Goal: Transaction & Acquisition: Purchase product/service

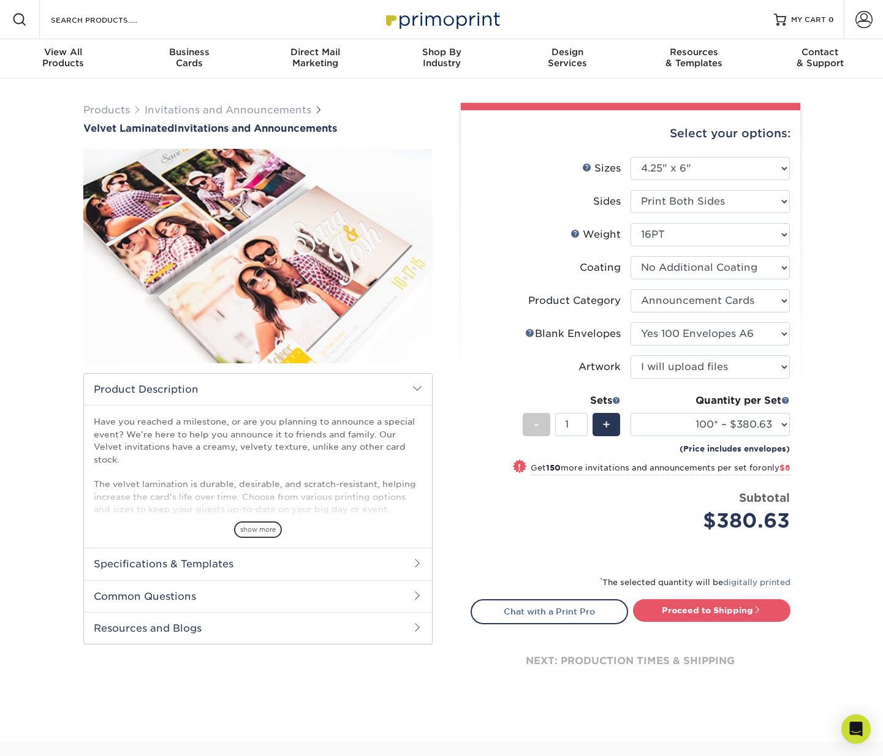
select select "4.25x6.00"
select select "afc43903-b91d-4869-9f05-9fa1eb7dcbea"
select select "c641559b-9775-488b-ae15-e7542e4c4554"
select select "upload"
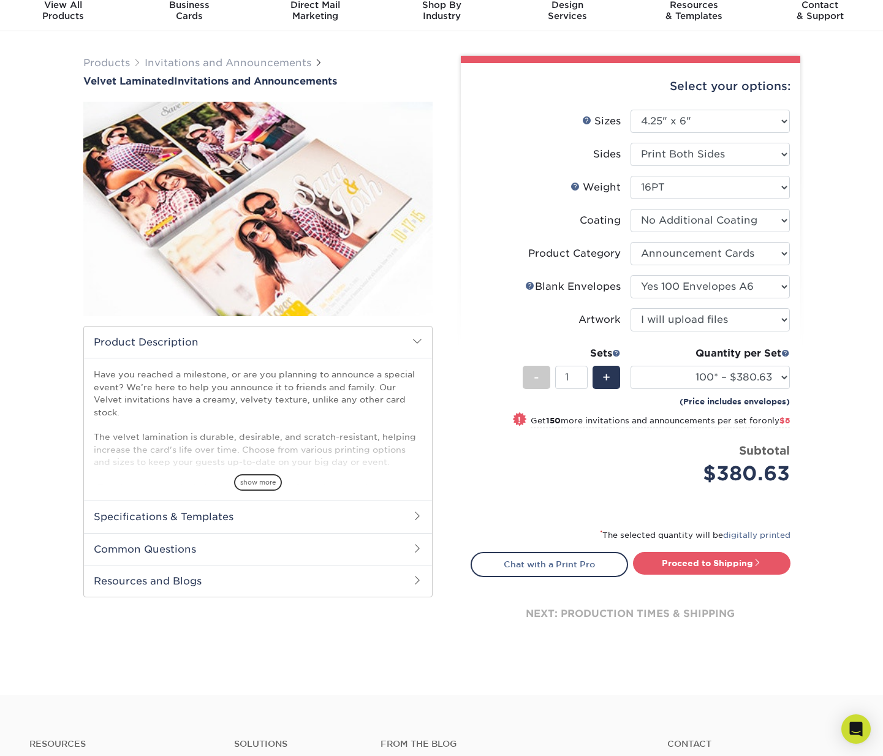
scroll to position [24, 0]
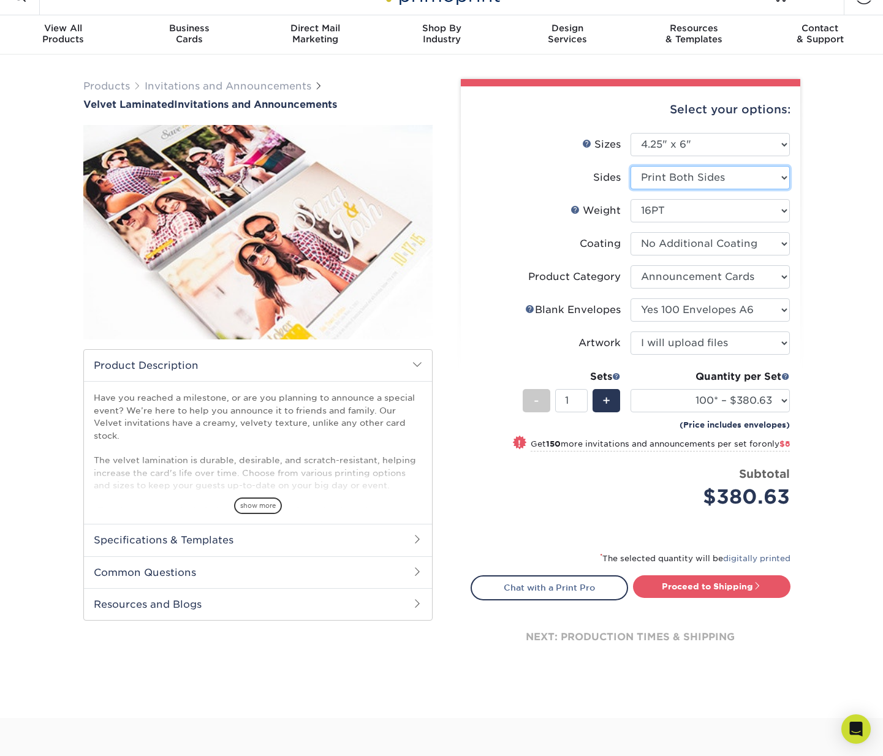
select select "32d3c223-f82c-492b-b915-ba065a00862f"
select select "-1"
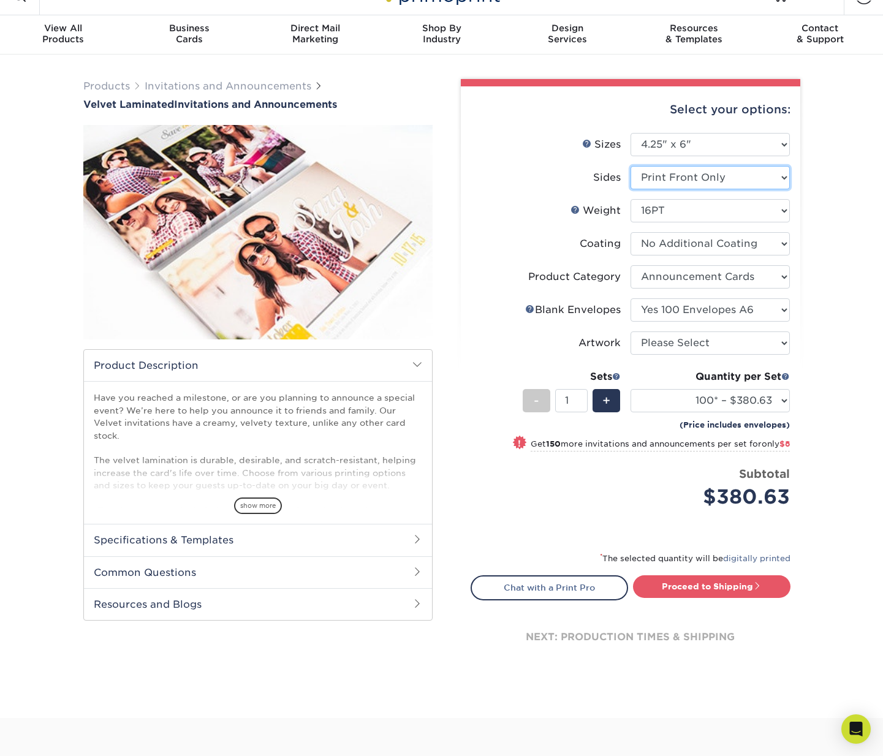
select select "-1"
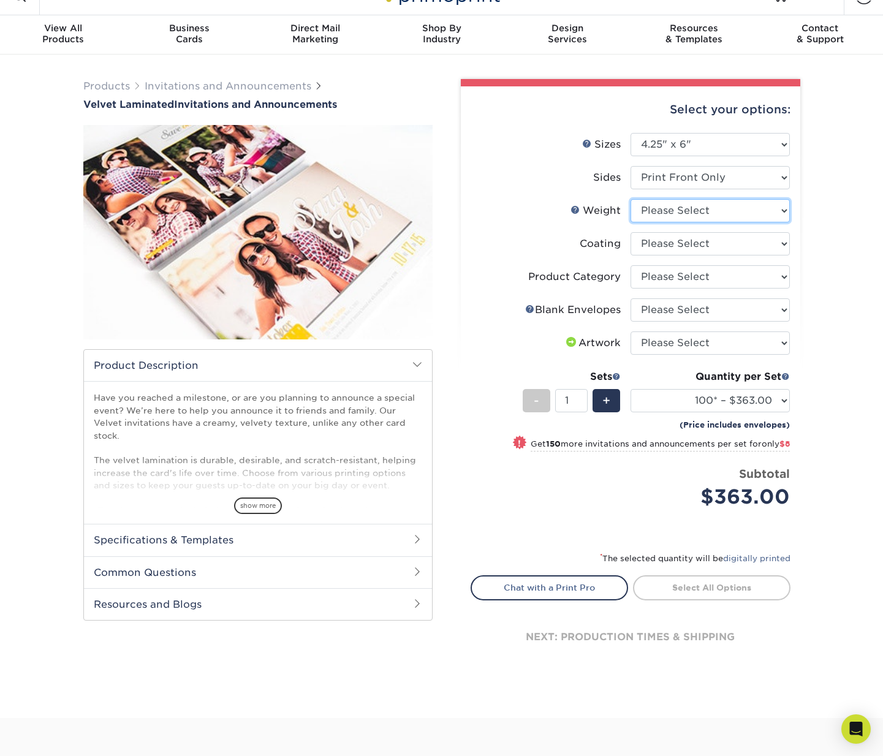
select select "16PT"
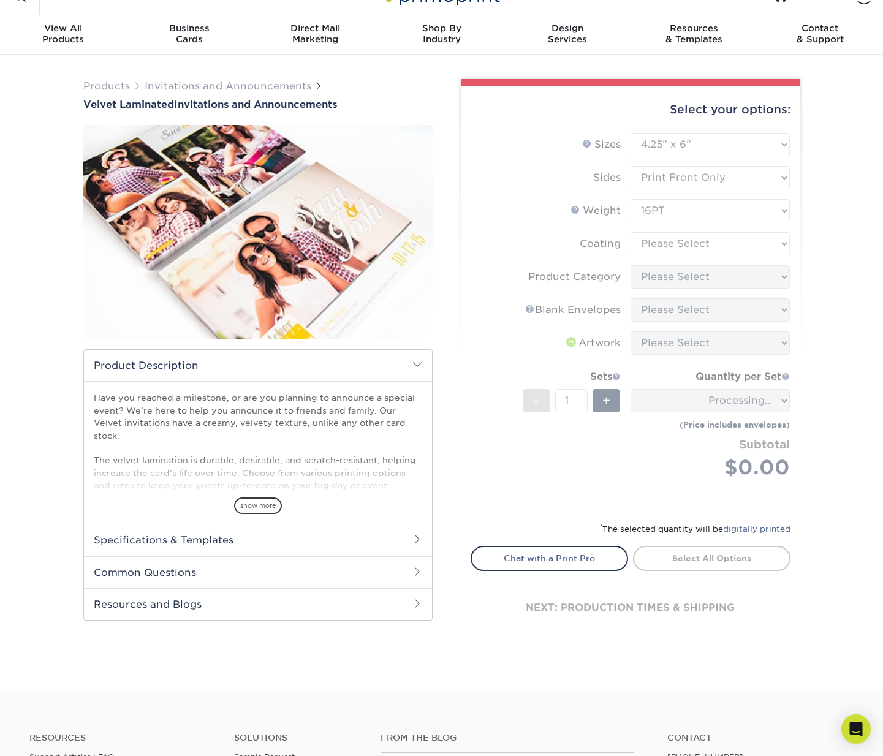
click at [664, 178] on form "Sizes Help Sizes Please Select 4.25" x 5.5" 4.25" x 6" 5" x 7" 5.5" x 8.5" 6" x…" at bounding box center [631, 320] width 320 height 375
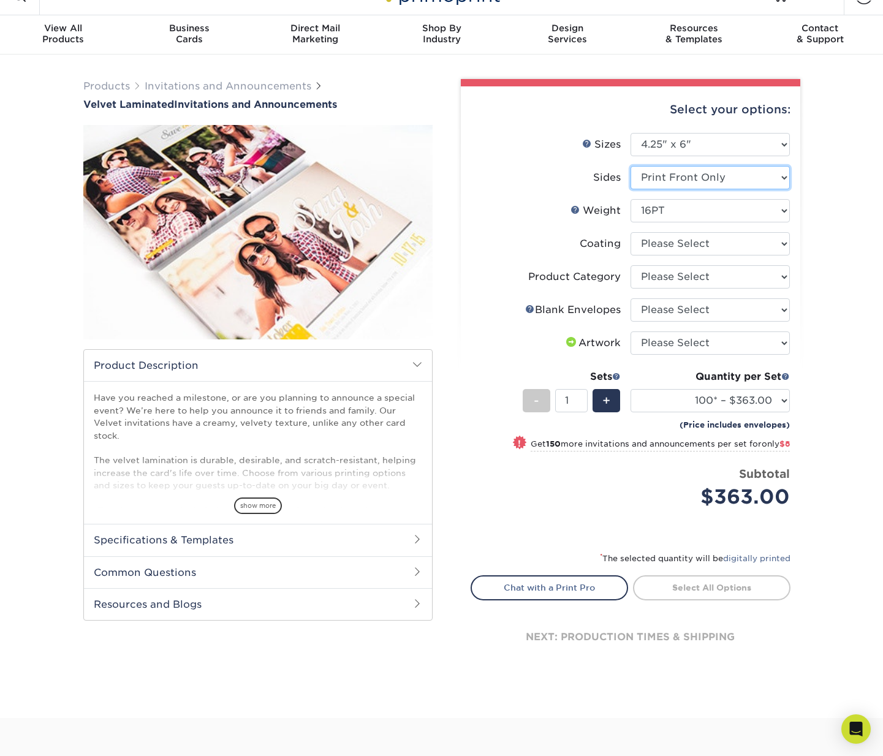
select select "13abbda7-1d64-4f25-8bb2-c179b224825d"
select select "-1"
